Goal: Information Seeking & Learning: Learn about a topic

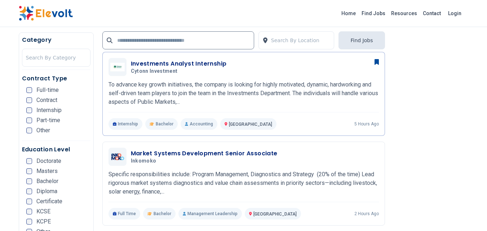
scroll to position [458, 0]
click at [203, 43] on input "text" at bounding box center [178, 40] width 152 height 18
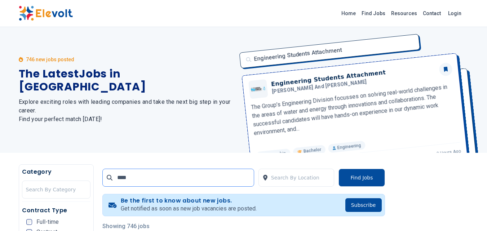
scroll to position [0, 0]
click button "submit" at bounding box center [0, 0] width 0 height 0
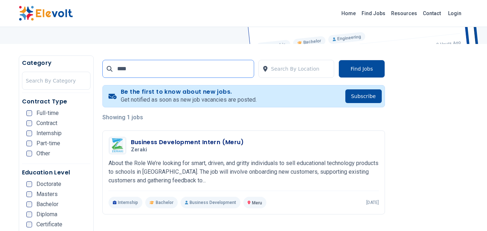
scroll to position [81, 0]
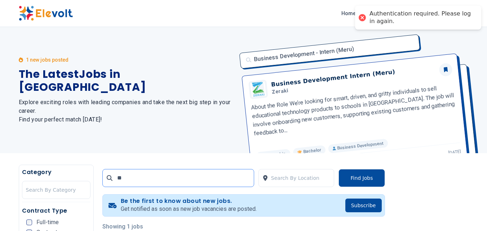
type input "*"
type input "**********"
click button "submit" at bounding box center [0, 0] width 0 height 0
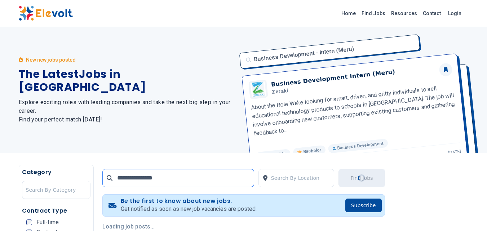
scroll to position [87, 0]
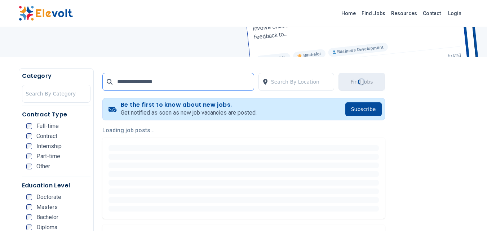
scroll to position [105, 0]
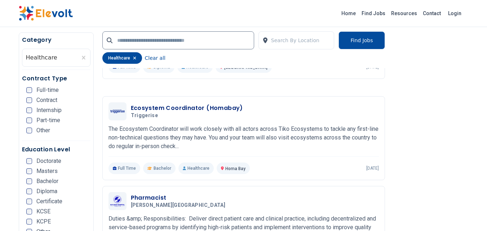
scroll to position [1360, 0]
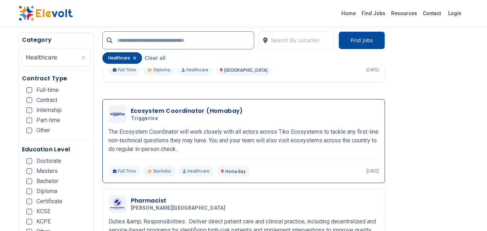
click at [183, 137] on p "The Ecosystem Coordinator will work closely with all actors across Tiko Ecosyst…" at bounding box center [244, 141] width 271 height 26
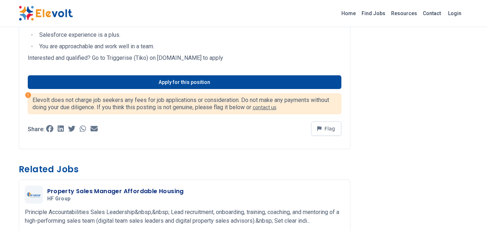
scroll to position [302, 0]
